Goal: Information Seeking & Learning: Learn about a topic

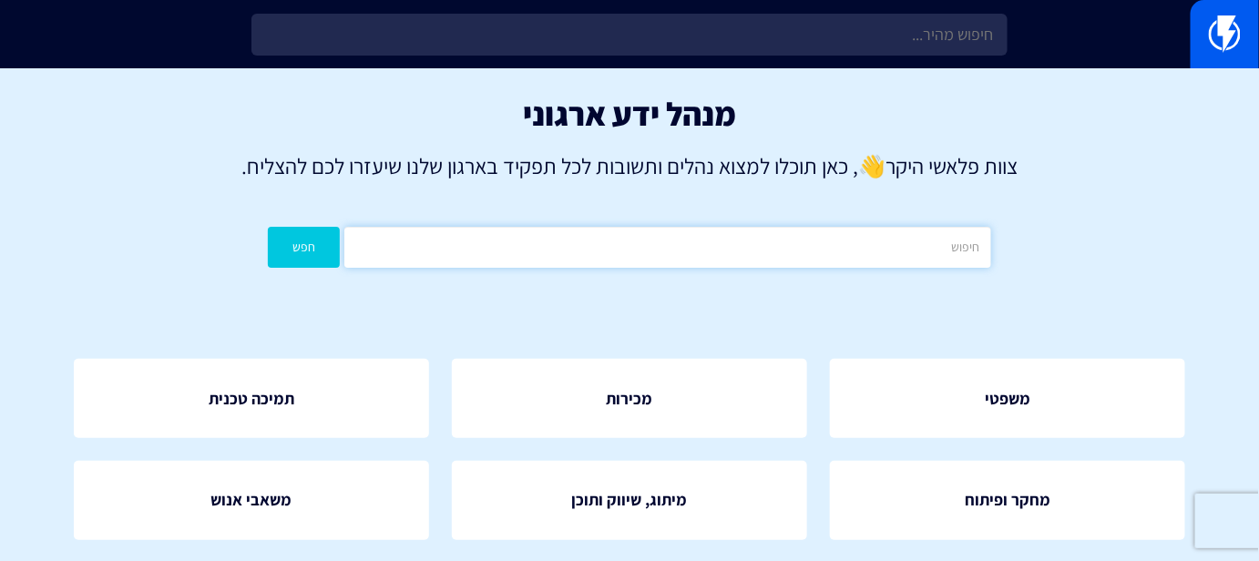
click at [844, 248] on input "text" at bounding box center [667, 247] width 646 height 41
type input "קטלוג"
click at [335, 252] on button "חפש" at bounding box center [304, 247] width 72 height 41
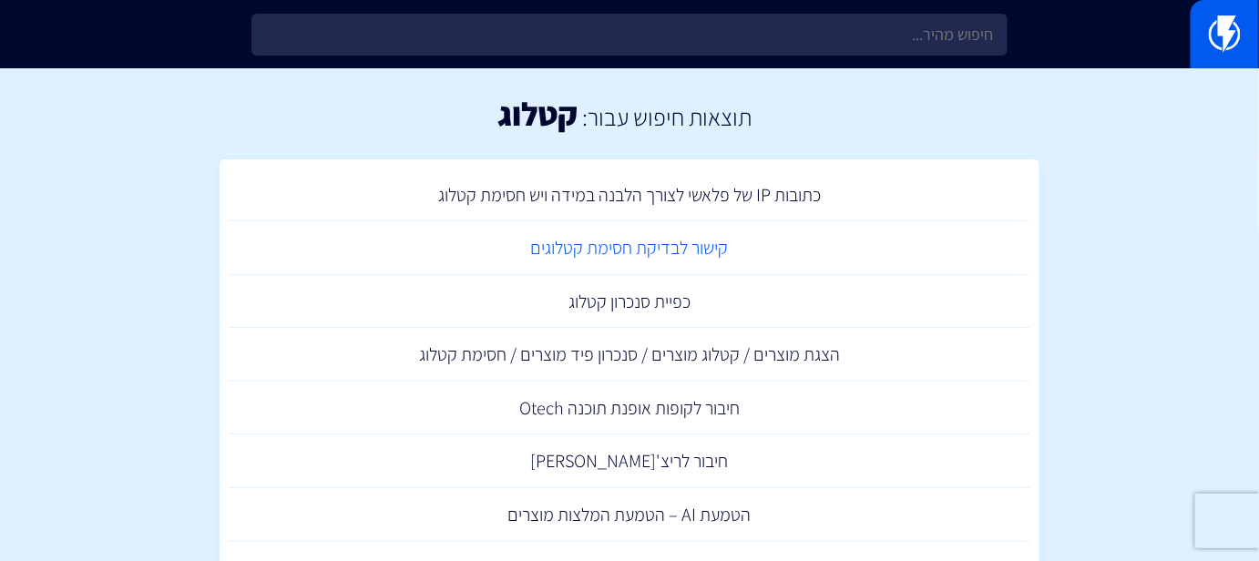
click at [715, 255] on link "קישור לבדיקת חסימת קטלוגים" at bounding box center [629, 248] width 801 height 54
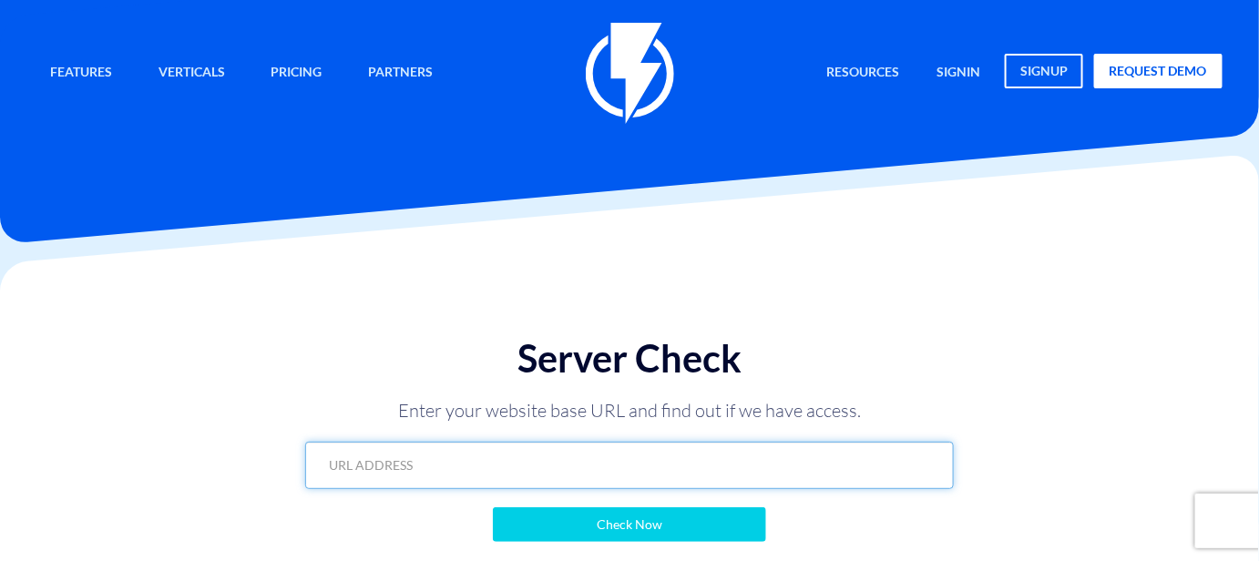
click at [719, 470] on input "text" at bounding box center [629, 465] width 648 height 47
paste input "https://melodyshoes.co.il/?flashy_export=products&flashy_pagination=true&per_pa…"
type input "https://melodyshoes.co.il/?flashy_export=products&flashy_pagination=true&per_pa…"
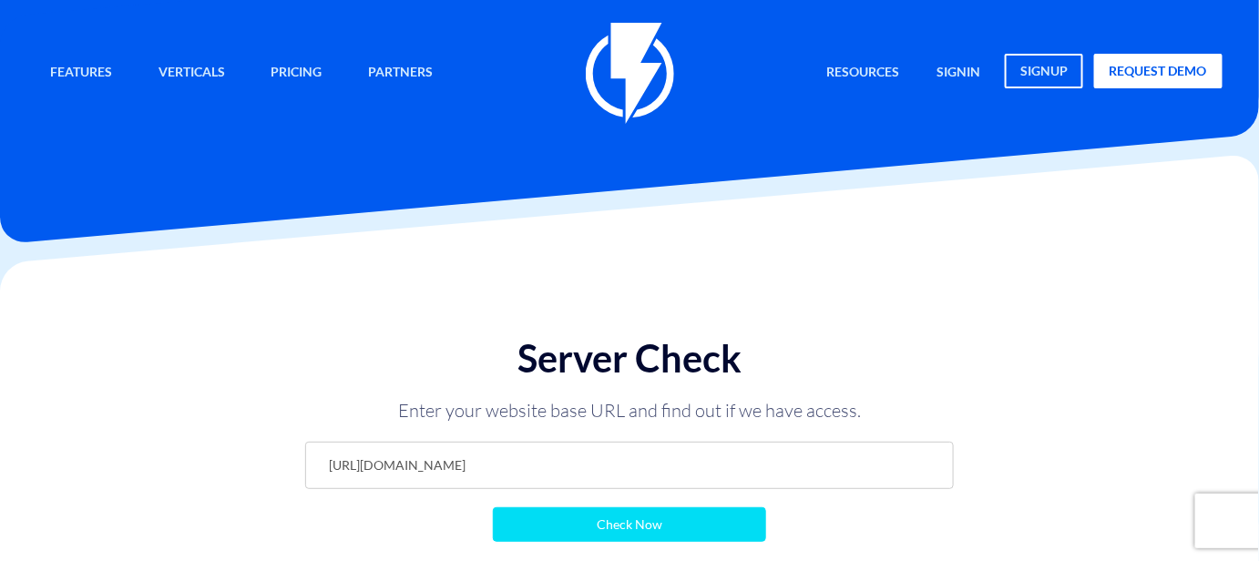
click at [716, 533] on input "Check Now" at bounding box center [629, 524] width 273 height 35
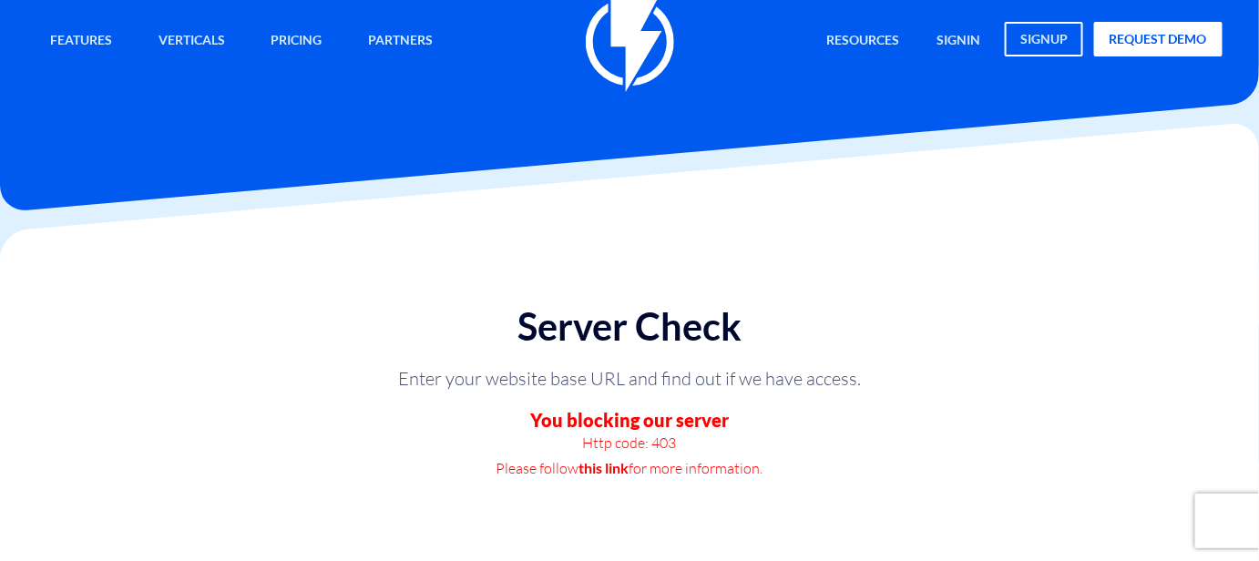
scroll to position [82, 0]
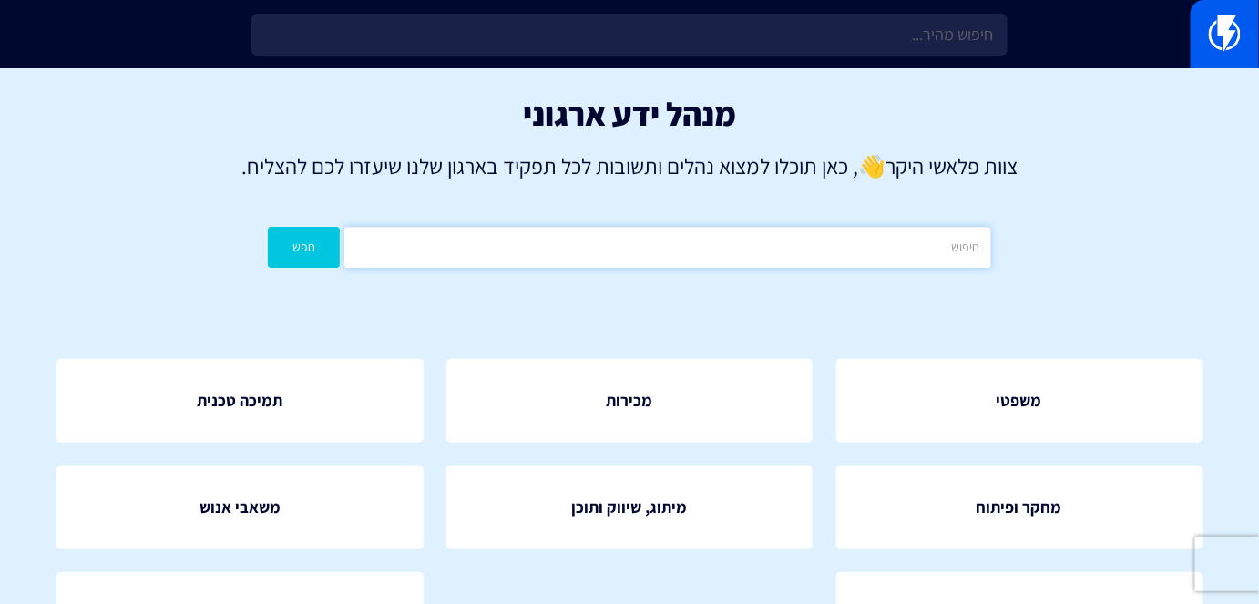
click at [885, 255] on input "text" at bounding box center [667, 247] width 646 height 41
type input "נגישות"
click at [342, 253] on form "נגישות חפש" at bounding box center [629, 247] width 722 height 41
click at [339, 251] on button "חפש" at bounding box center [304, 247] width 72 height 41
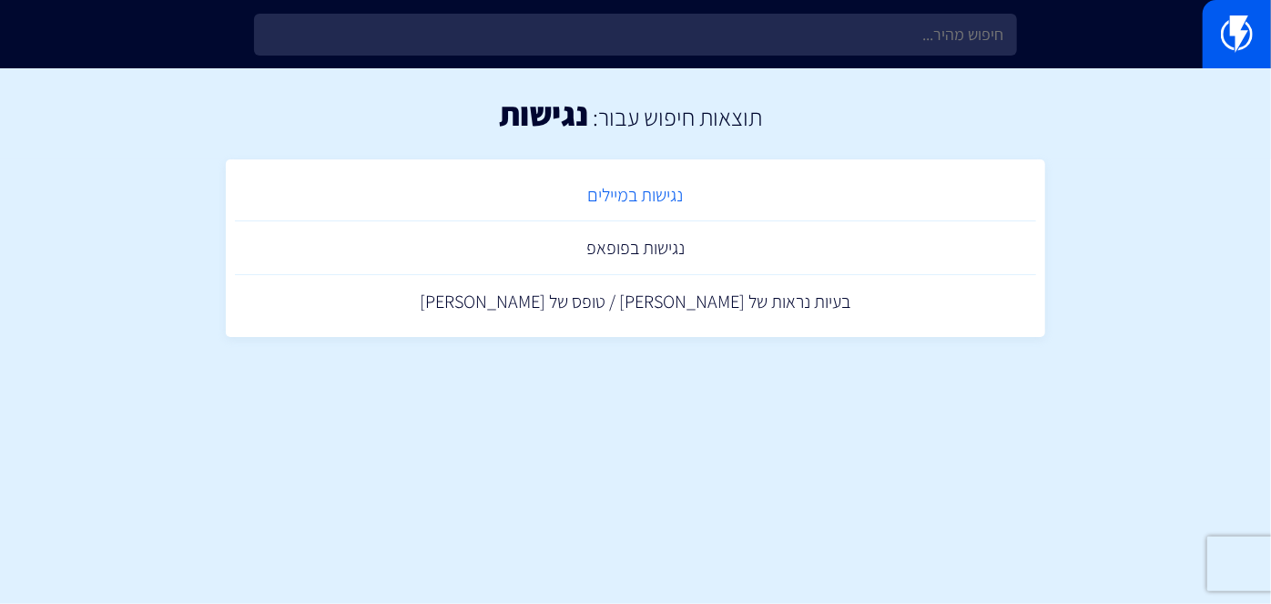
click at [663, 208] on link "נגישות במיילים" at bounding box center [635, 195] width 801 height 54
